Goal: Information Seeking & Learning: Learn about a topic

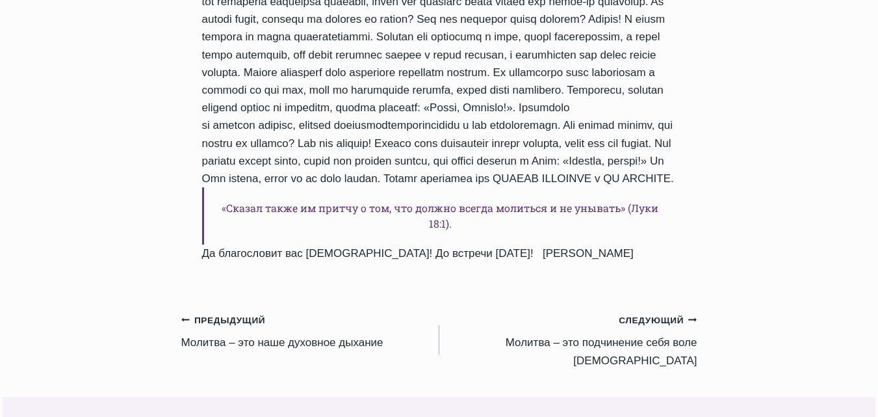
scroll to position [1235, 0]
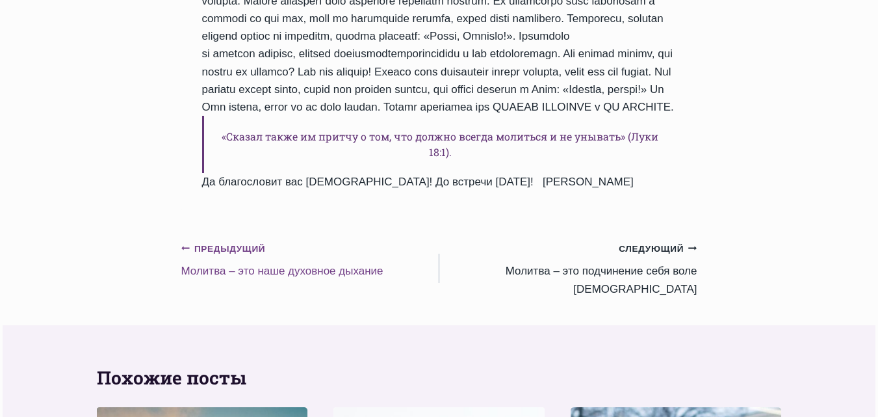
click at [211, 242] on small "Предыдущий Предыдущий" at bounding box center [223, 249] width 84 height 14
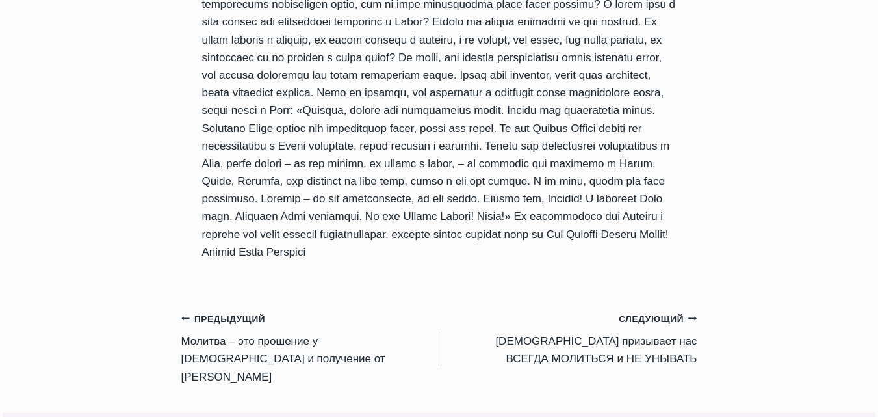
scroll to position [1495, 0]
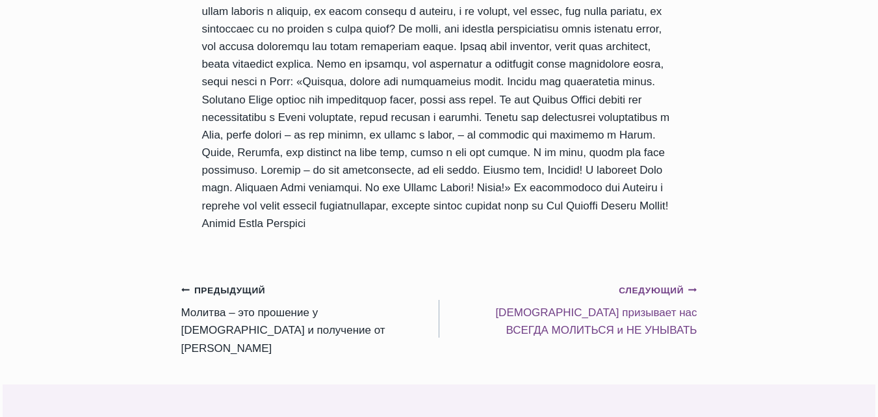
click at [641, 281] on link "Следующий Продолжить Библия призывает нас ВСЕГДА МОЛИТЬСЯ и НЕ УНЫВАТЬ" at bounding box center [568, 310] width 258 height 58
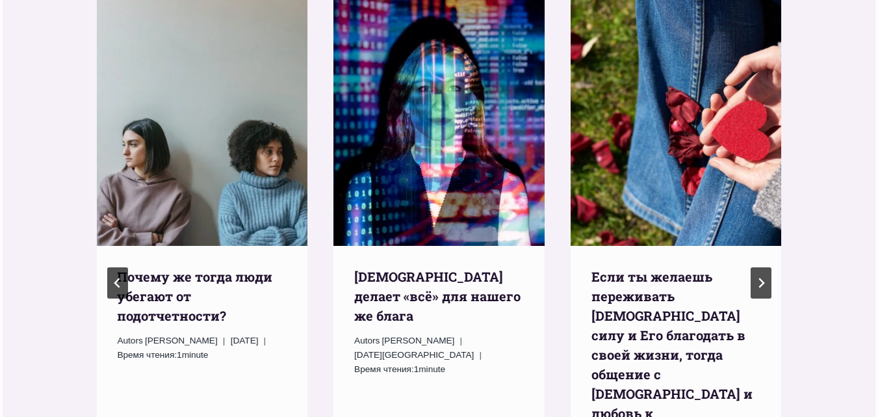
scroll to position [1690, 0]
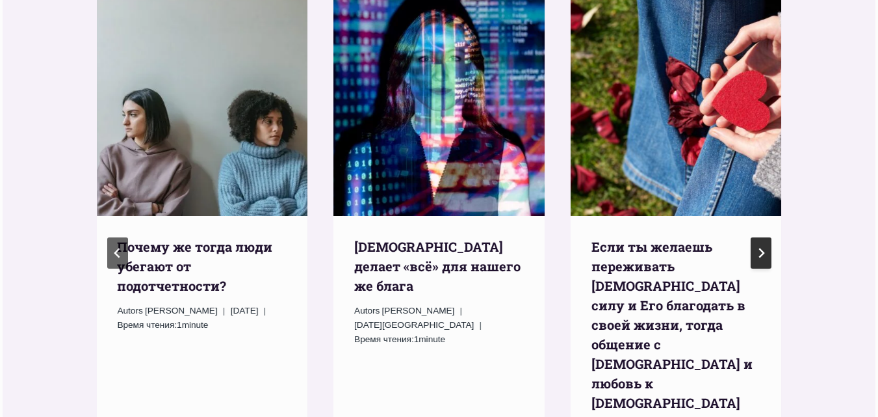
click at [763, 248] on icon "Следующий" at bounding box center [761, 253] width 6 height 10
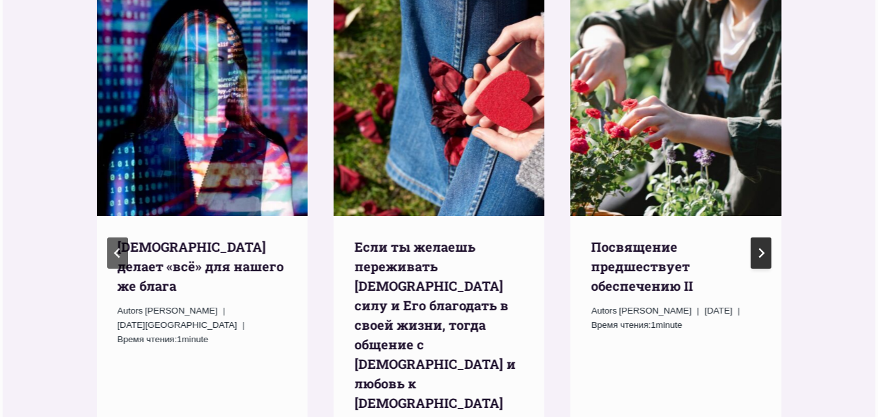
click at [763, 248] on icon "Следующий" at bounding box center [761, 253] width 6 height 10
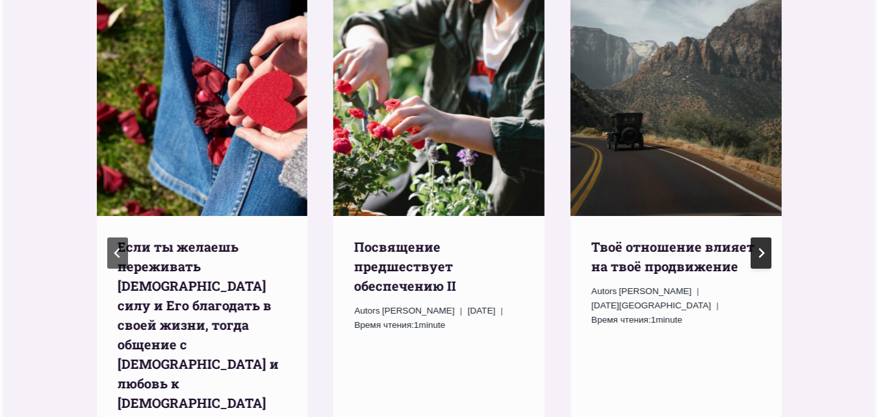
click at [763, 248] on icon "Следующий" at bounding box center [761, 253] width 6 height 10
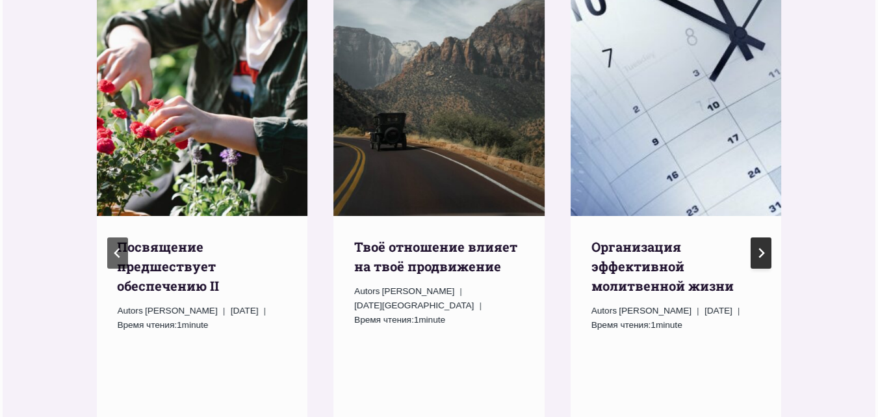
click at [763, 248] on icon "Следующий" at bounding box center [761, 253] width 6 height 10
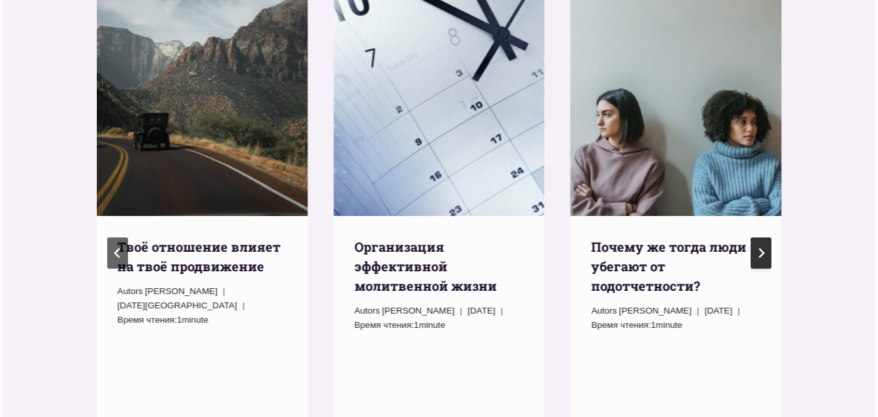
click at [763, 248] on icon "Следующий" at bounding box center [761, 253] width 6 height 10
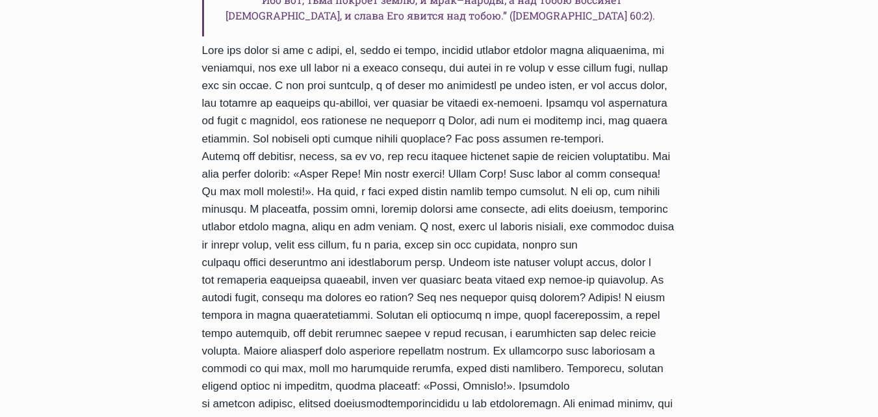
scroll to position [585, 0]
